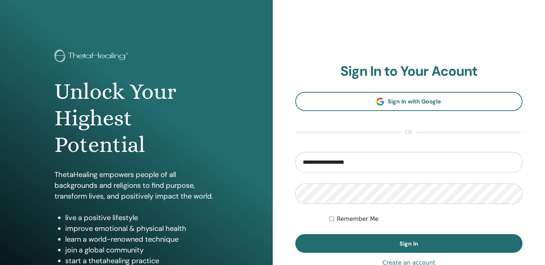
type input "**********"
click at [295, 234] on button "Sign In" at bounding box center [409, 243] width 228 height 19
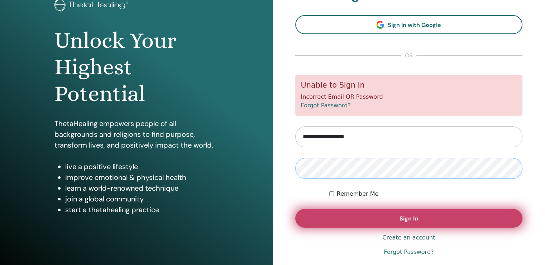
scroll to position [72, 0]
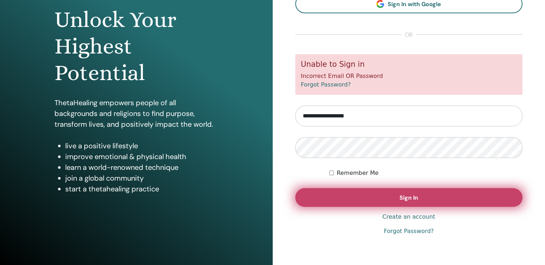
click at [379, 204] on button "Sign In" at bounding box center [409, 197] width 228 height 19
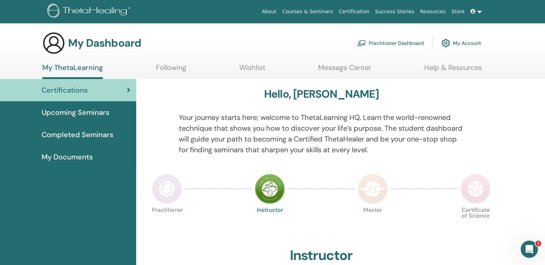
click at [101, 91] on div "Certifications" at bounding box center [68, 90] width 125 height 11
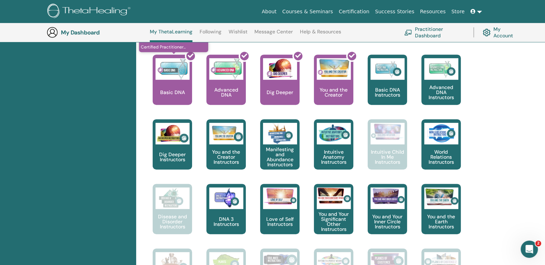
scroll to position [306, 0]
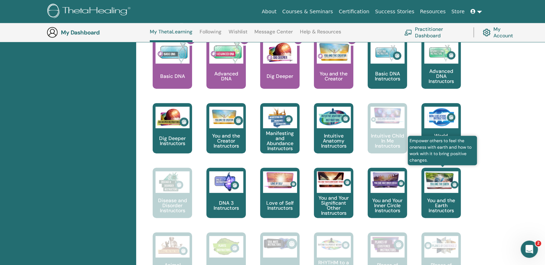
click at [450, 186] on img at bounding box center [442, 180] width 34 height 19
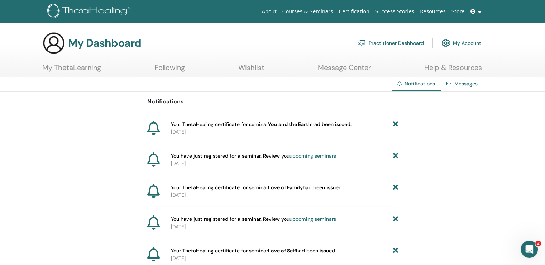
click at [465, 41] on link "My Account" at bounding box center [462, 43] width 40 height 16
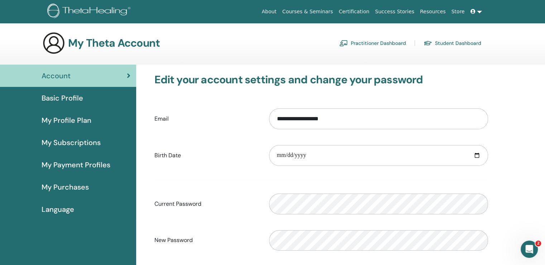
click at [56, 205] on span "Language" at bounding box center [58, 209] width 33 height 11
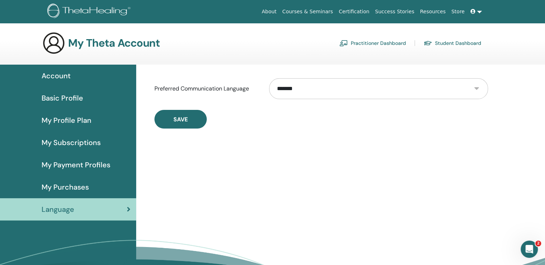
click at [317, 85] on select "**********" at bounding box center [378, 88] width 219 height 21
select select "***"
click at [269, 78] on select "**********" at bounding box center [378, 88] width 219 height 21
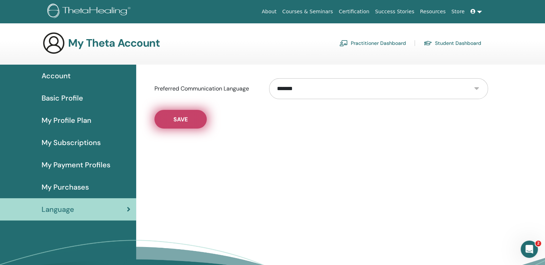
click at [204, 115] on button "Save" at bounding box center [181, 119] width 52 height 19
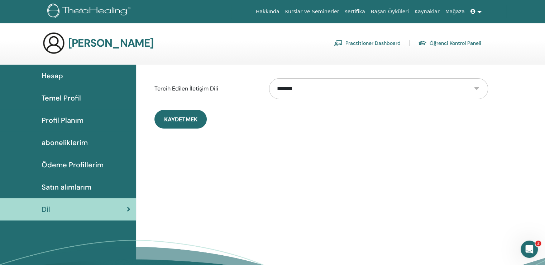
click at [68, 189] on span "Satın alımlarım" at bounding box center [67, 186] width 50 height 11
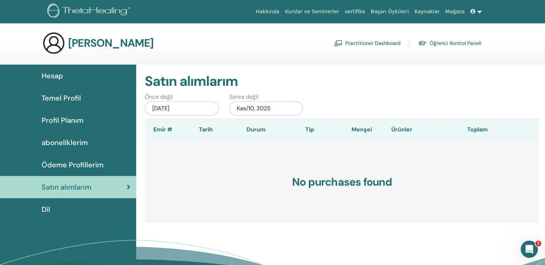
click at [363, 9] on link "sertifika" at bounding box center [355, 11] width 26 height 13
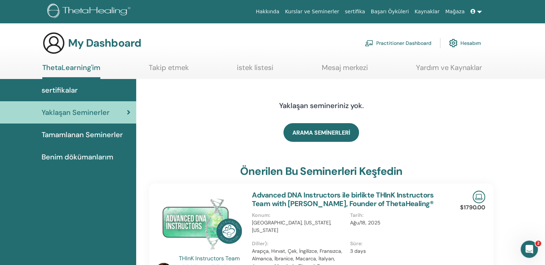
scroll to position [36, 0]
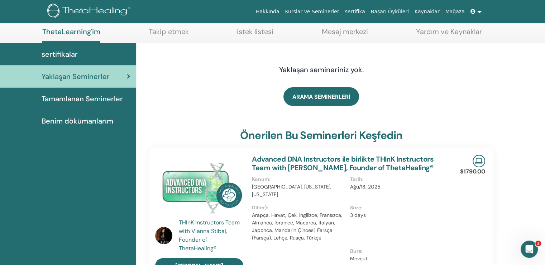
click at [82, 96] on span "Tamamlanan Seminerler" at bounding box center [82, 98] width 81 height 11
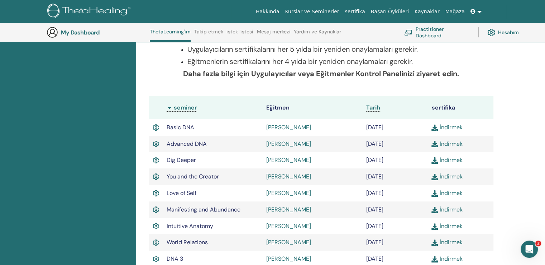
scroll to position [162, 0]
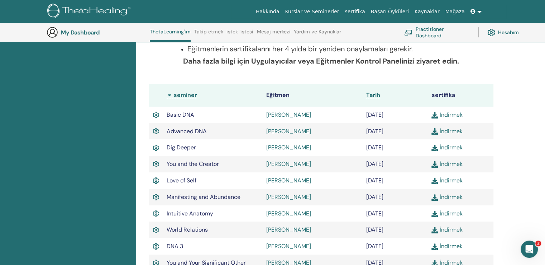
click at [454, 114] on link "İndirmek" at bounding box center [447, 115] width 31 height 8
click at [340, 90] on th "Eğitmen" at bounding box center [313, 95] width 100 height 23
click at [454, 131] on link "İndirmek" at bounding box center [447, 131] width 31 height 8
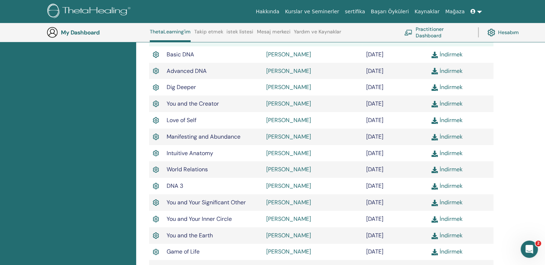
scroll to position [234, 0]
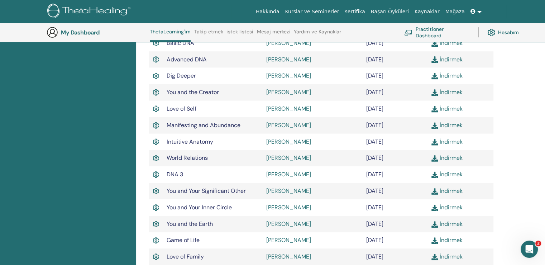
click at [440, 159] on link "İndirmek" at bounding box center [447, 158] width 31 height 8
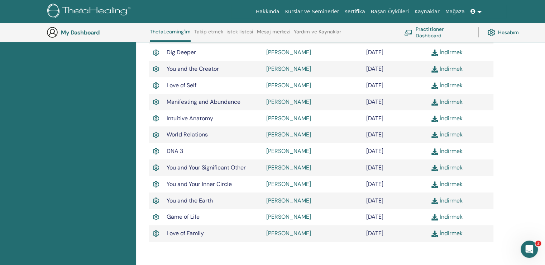
scroll to position [270, 0]
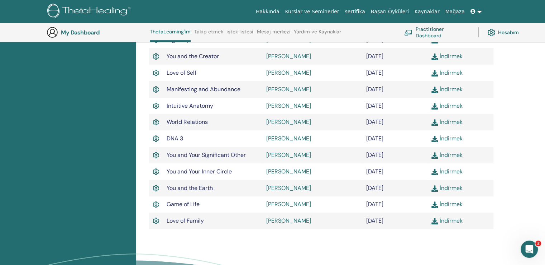
click at [444, 191] on link "İndirmek" at bounding box center [447, 188] width 31 height 8
click at [155, 189] on img at bounding box center [156, 187] width 6 height 9
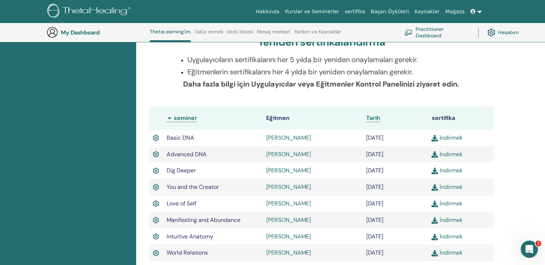
scroll to position [126, 0]
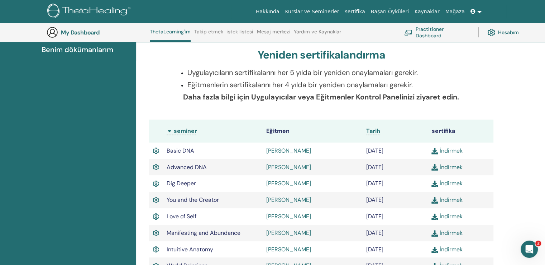
click at [155, 151] on img at bounding box center [156, 150] width 6 height 9
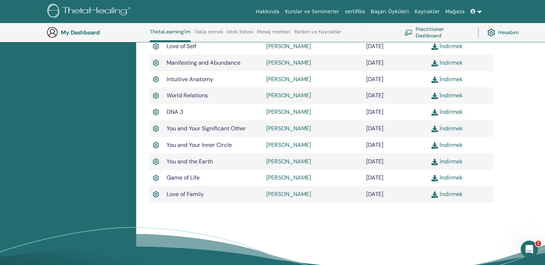
scroll to position [306, 0]
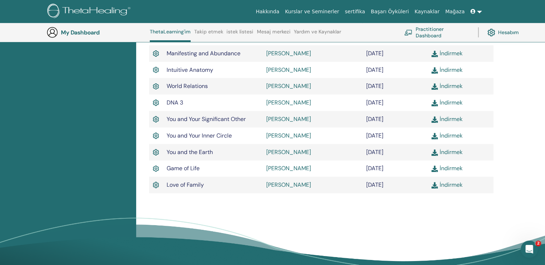
click at [157, 120] on img at bounding box center [156, 118] width 6 height 9
drag, startPoint x: 157, startPoint y: 139, endPoint x: 157, endPoint y: 132, distance: 6.9
click at [157, 139] on img at bounding box center [156, 135] width 6 height 9
click at [157, 102] on img at bounding box center [156, 102] width 6 height 9
click at [153, 74] on img at bounding box center [156, 69] width 6 height 9
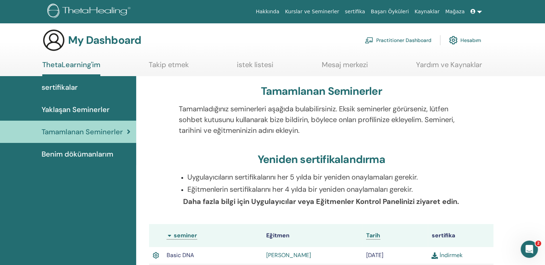
scroll to position [0, 0]
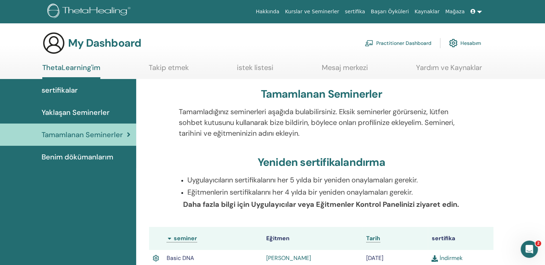
click at [115, 157] on div "Benim dökümanlarım" at bounding box center [68, 156] width 125 height 11
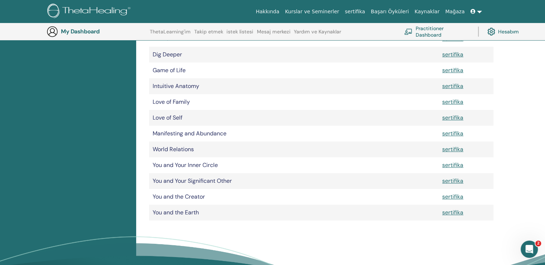
scroll to position [161, 0]
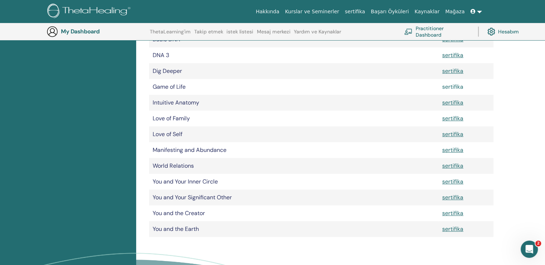
click at [456, 89] on link "sertifika" at bounding box center [453, 87] width 21 height 8
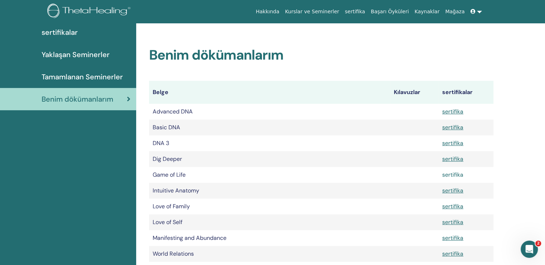
scroll to position [0, 0]
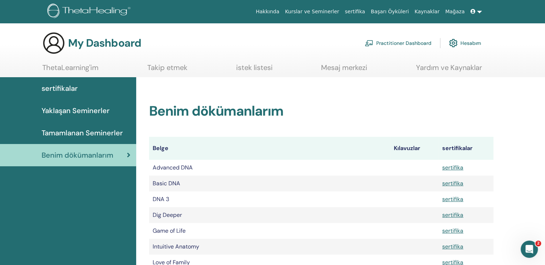
click at [473, 45] on link "Hesabım" at bounding box center [465, 43] width 32 height 16
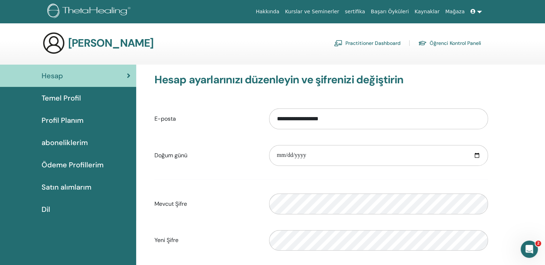
click at [296, 46] on div "[PERSON_NAME] Practitioner Dashboard Öğrenci Kontrol Paneli" at bounding box center [261, 43] width 439 height 23
click at [62, 100] on span "Temel Profil" at bounding box center [61, 98] width 39 height 11
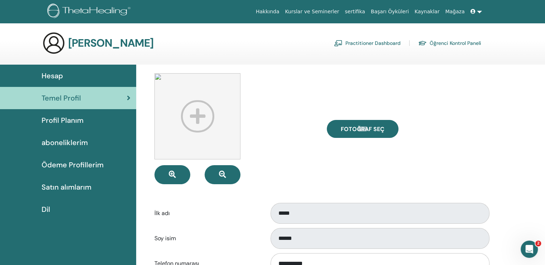
click at [311, 10] on link "Kurslar ve Seminerler" at bounding box center [312, 11] width 60 height 13
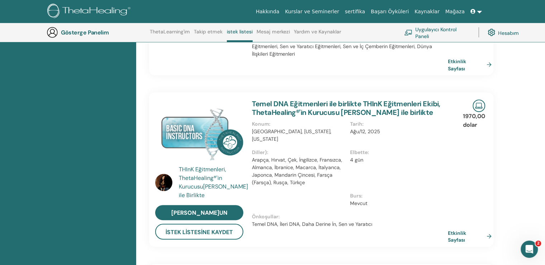
scroll to position [377, 0]
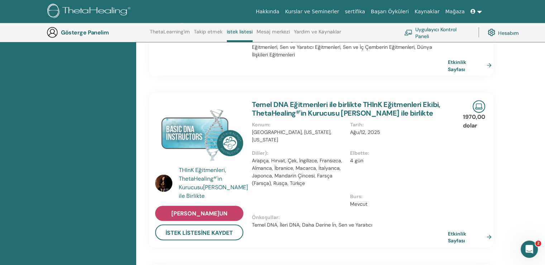
click at [204, 209] on font "[PERSON_NAME]un" at bounding box center [199, 213] width 56 height 8
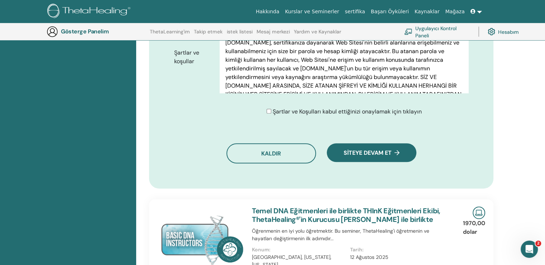
scroll to position [412, 0]
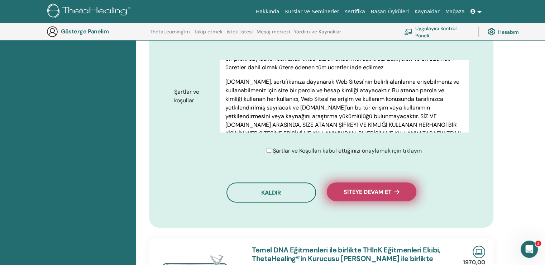
click at [361, 188] on button "Siteye devam et" at bounding box center [372, 191] width 90 height 19
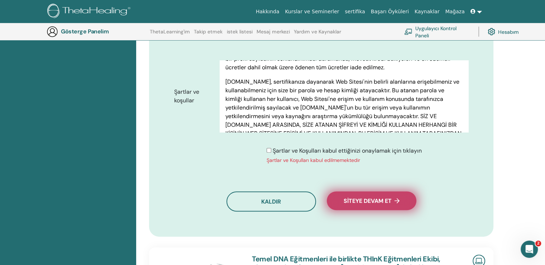
click at [381, 197] on font "Siteye devam et" at bounding box center [368, 201] width 48 height 8
